Goal: Information Seeking & Learning: Understand process/instructions

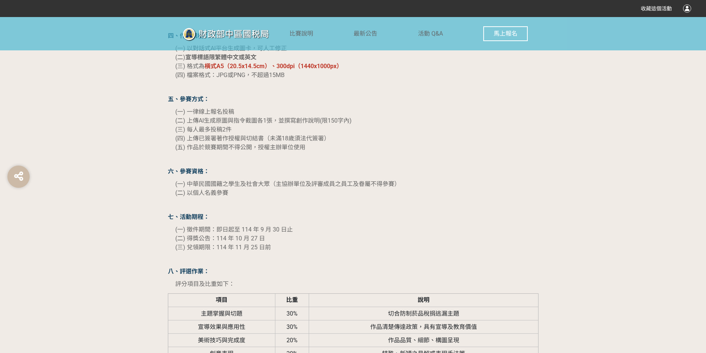
scroll to position [815, 0]
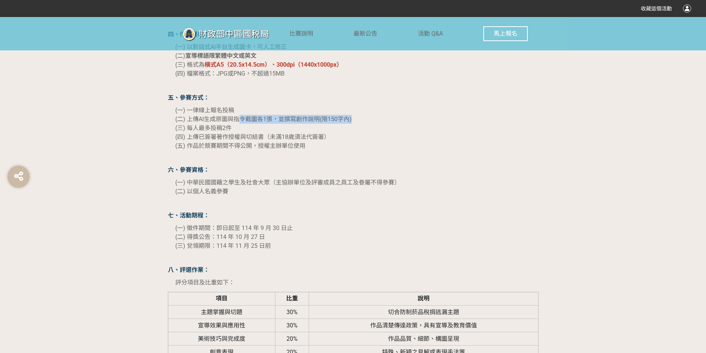
drag, startPoint x: 242, startPoint y: 120, endPoint x: 368, endPoint y: 120, distance: 126.0
click at [368, 120] on p "(一) 一律線上報名投稿 (二) 上傳AI生成原圖與指令截圖各1張，並撰寫創作說明(限150字內) (三) 每人最多投稿2件 (四) 上傳已簽署著作授權與切結…" at bounding box center [356, 128] width 363 height 44
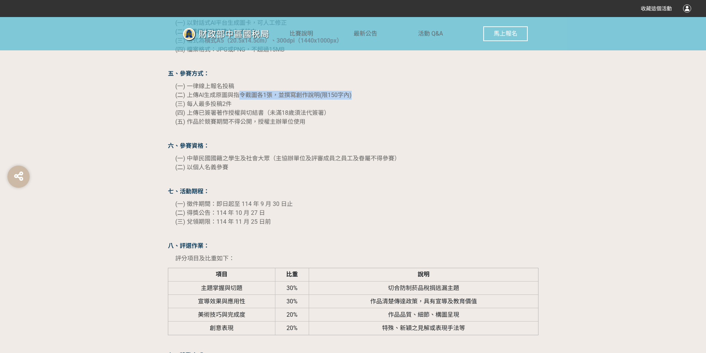
scroll to position [852, 0]
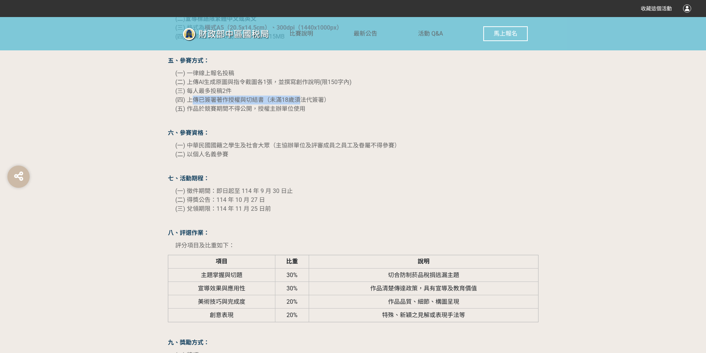
drag, startPoint x: 191, startPoint y: 103, endPoint x: 309, endPoint y: 102, distance: 117.4
click at [302, 102] on span "(四) 上傳已簽署著作授權與切結書（未滿18歲須法代簽署）" at bounding box center [252, 99] width 154 height 7
click at [334, 120] on p at bounding box center [353, 121] width 370 height 8
drag, startPoint x: 184, startPoint y: 111, endPoint x: 330, endPoint y: 110, distance: 146.3
click at [330, 110] on p "(一) 一律線上報名投稿 (二) 上傳AI生成原圖與指令截圖各1張，並撰寫創作說明(限150字內) (三) 每人最多投稿2件 (四) 上傳已簽署著作授權與切結…" at bounding box center [356, 91] width 363 height 44
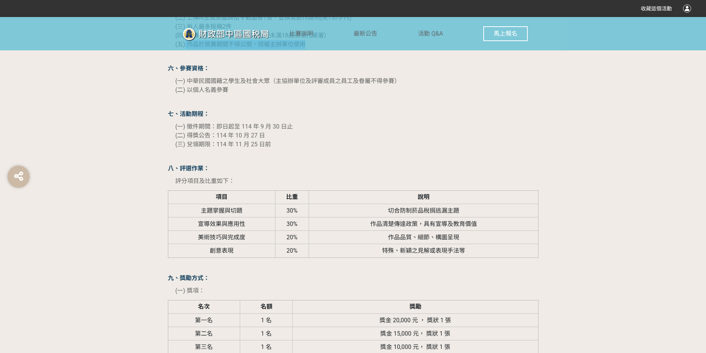
scroll to position [926, 0]
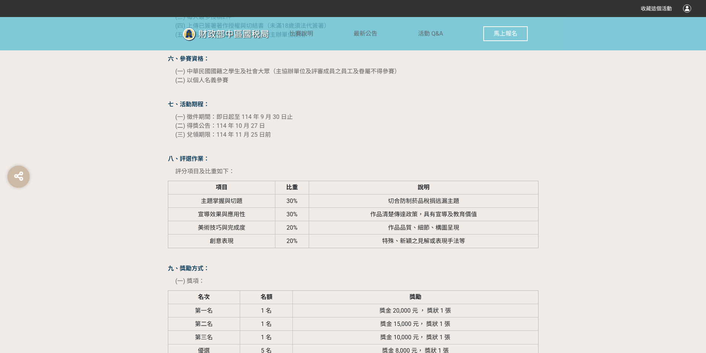
click at [342, 142] on div "「拒菸新世界 AI告訴你」暨防制菸品稅捐逃漏宣導活動 AI生圖徵件比賽 一、前言： 藉由辦理以防制菸品稅捐逃漏宣導為主題之 AI生圖徵件 比賽，鼓勵民眾學習運…" at bounding box center [353, 274] width 370 height 1209
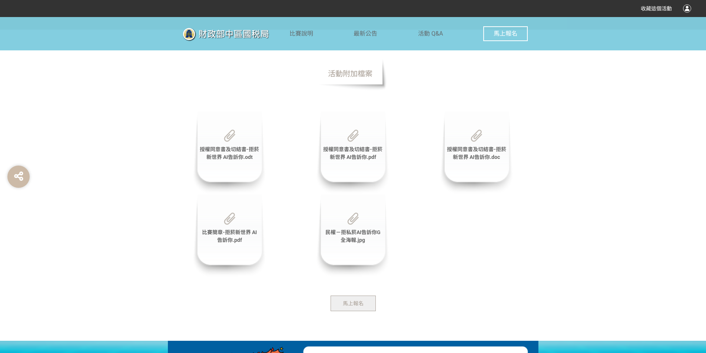
scroll to position [1785, 0]
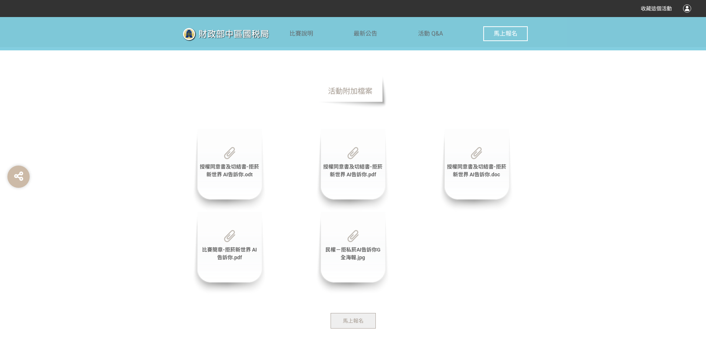
click at [233, 153] on img at bounding box center [229, 153] width 11 height 12
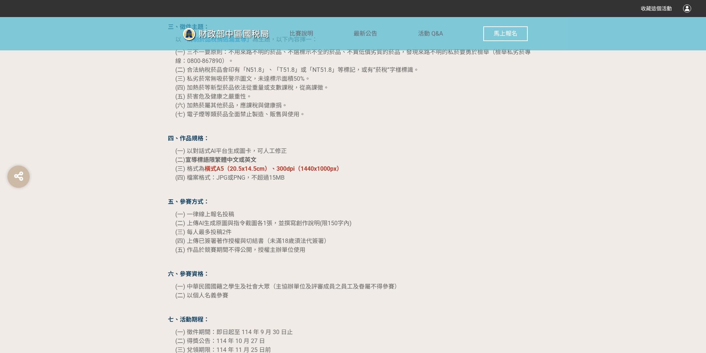
scroll to position [748, 0]
